Goal: Task Accomplishment & Management: Use online tool/utility

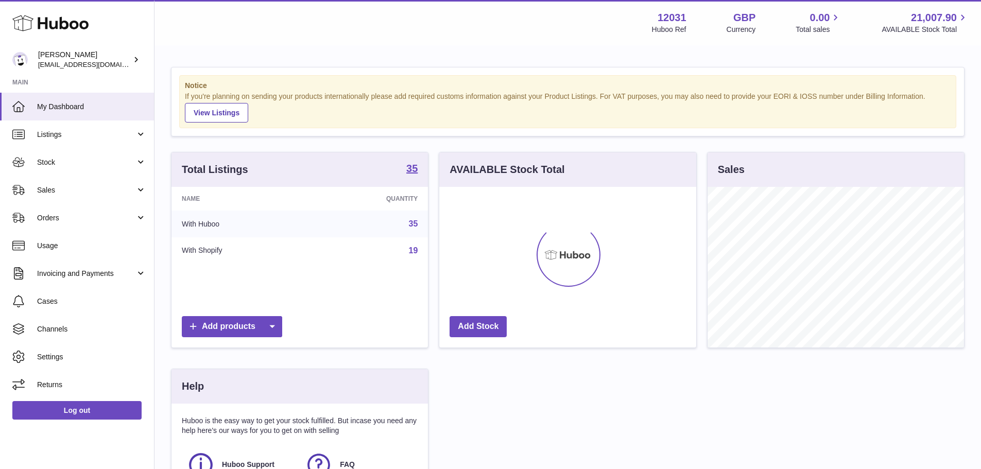
scroll to position [161, 259]
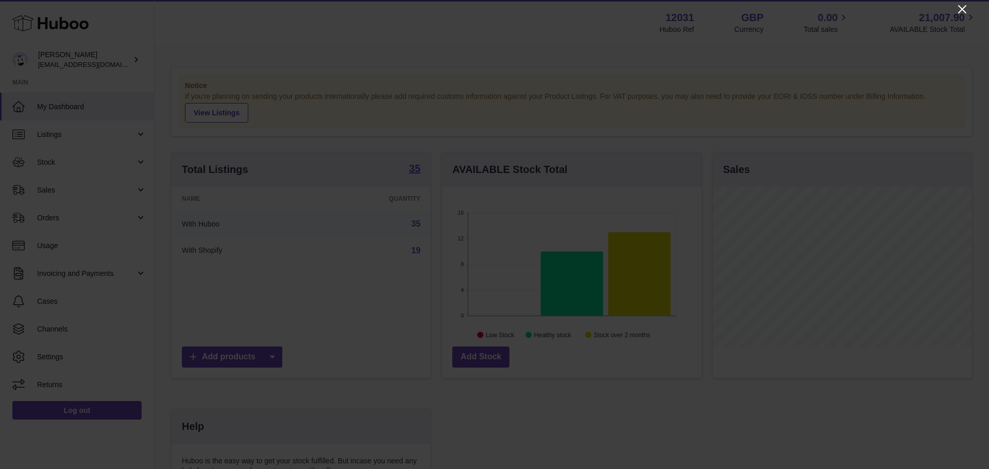
click at [965, 7] on icon "Close" at bounding box center [962, 9] width 12 height 12
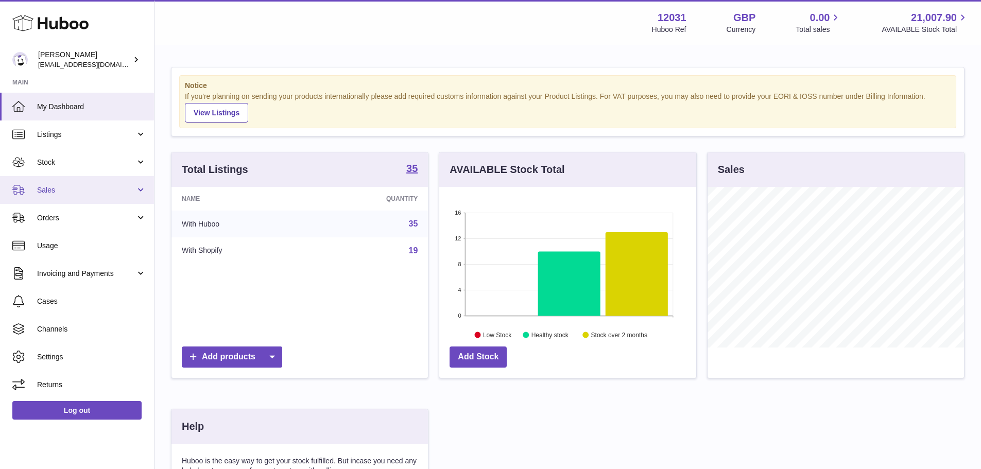
click at [67, 191] on span "Sales" at bounding box center [86, 190] width 98 height 10
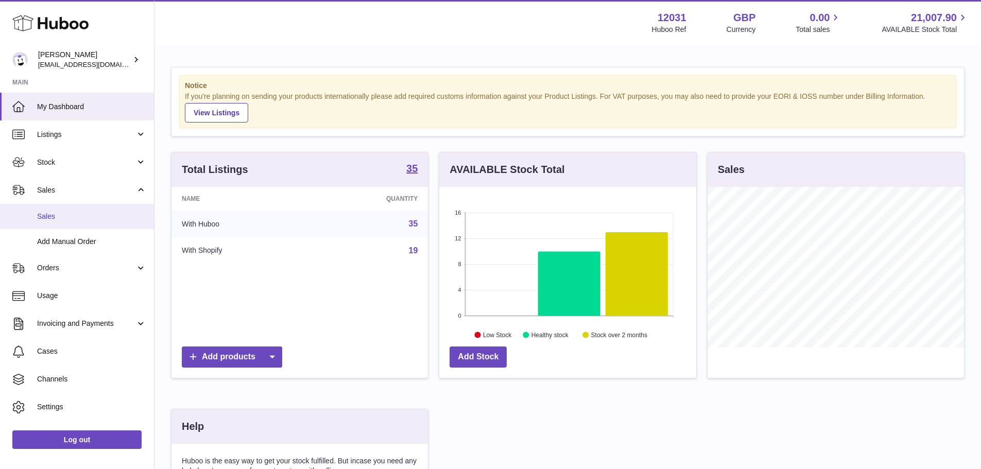
click at [68, 219] on span "Sales" at bounding box center [91, 217] width 109 height 10
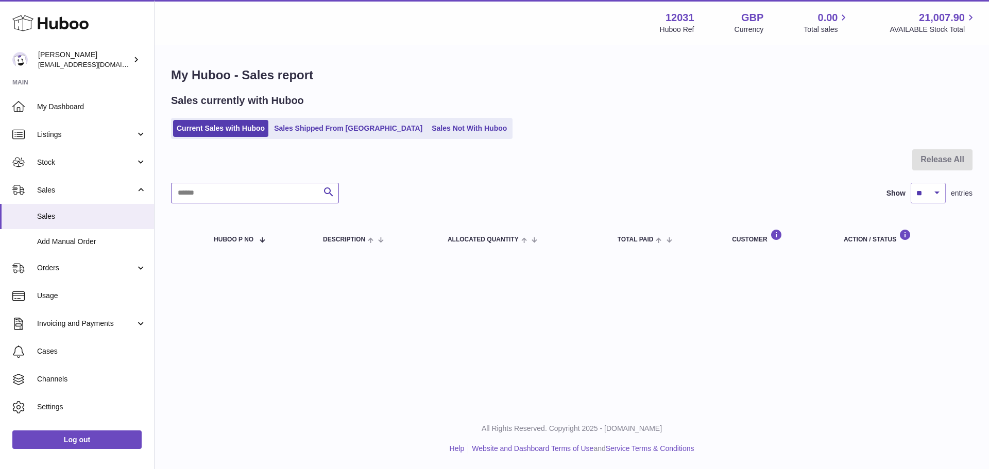
click at [231, 200] on input "text" at bounding box center [255, 193] width 168 height 21
click at [49, 169] on link "Stock" at bounding box center [77, 162] width 154 height 28
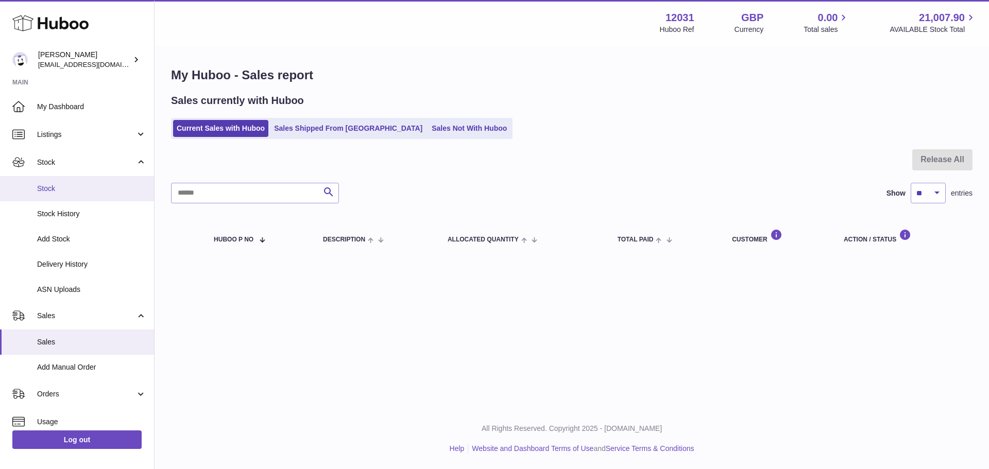
click at [64, 196] on link "Stock" at bounding box center [77, 188] width 154 height 25
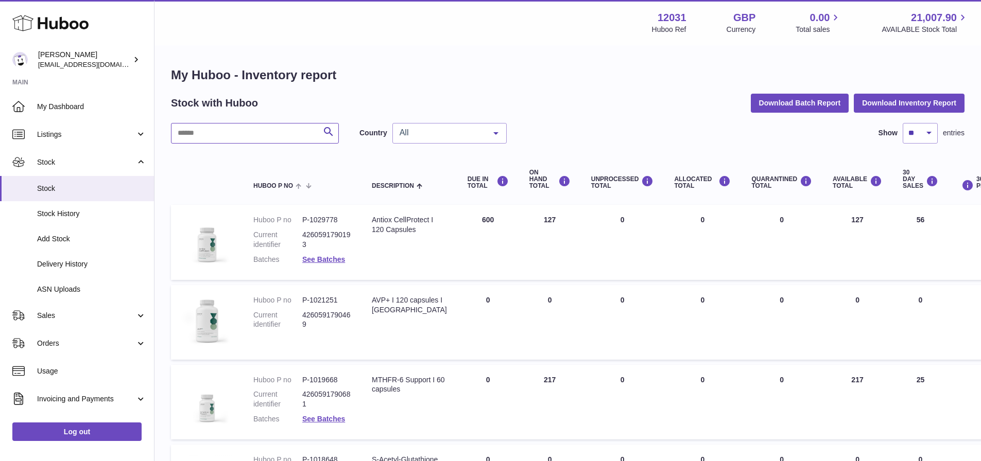
click at [242, 127] on input "text" at bounding box center [255, 133] width 168 height 21
paste input "******"
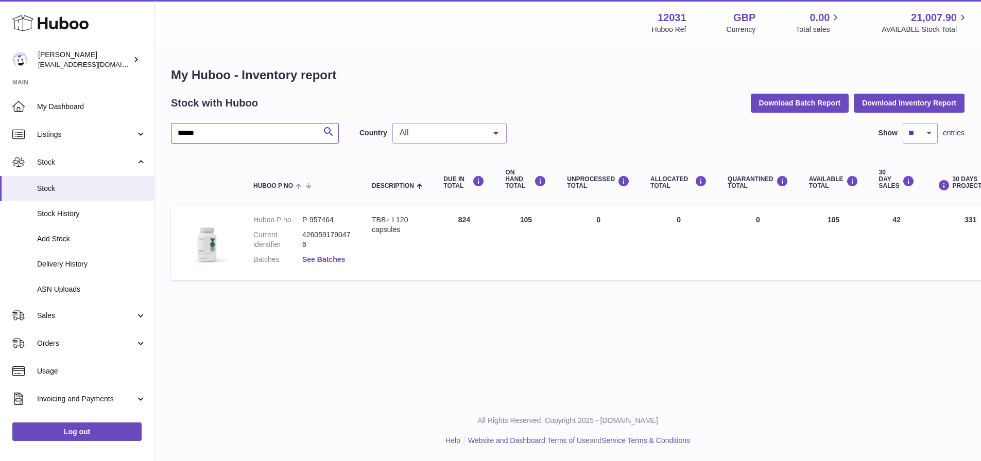
type input "******"
click at [328, 258] on link "See Batches" at bounding box center [323, 259] width 43 height 8
